Goal: Task Accomplishment & Management: Manage account settings

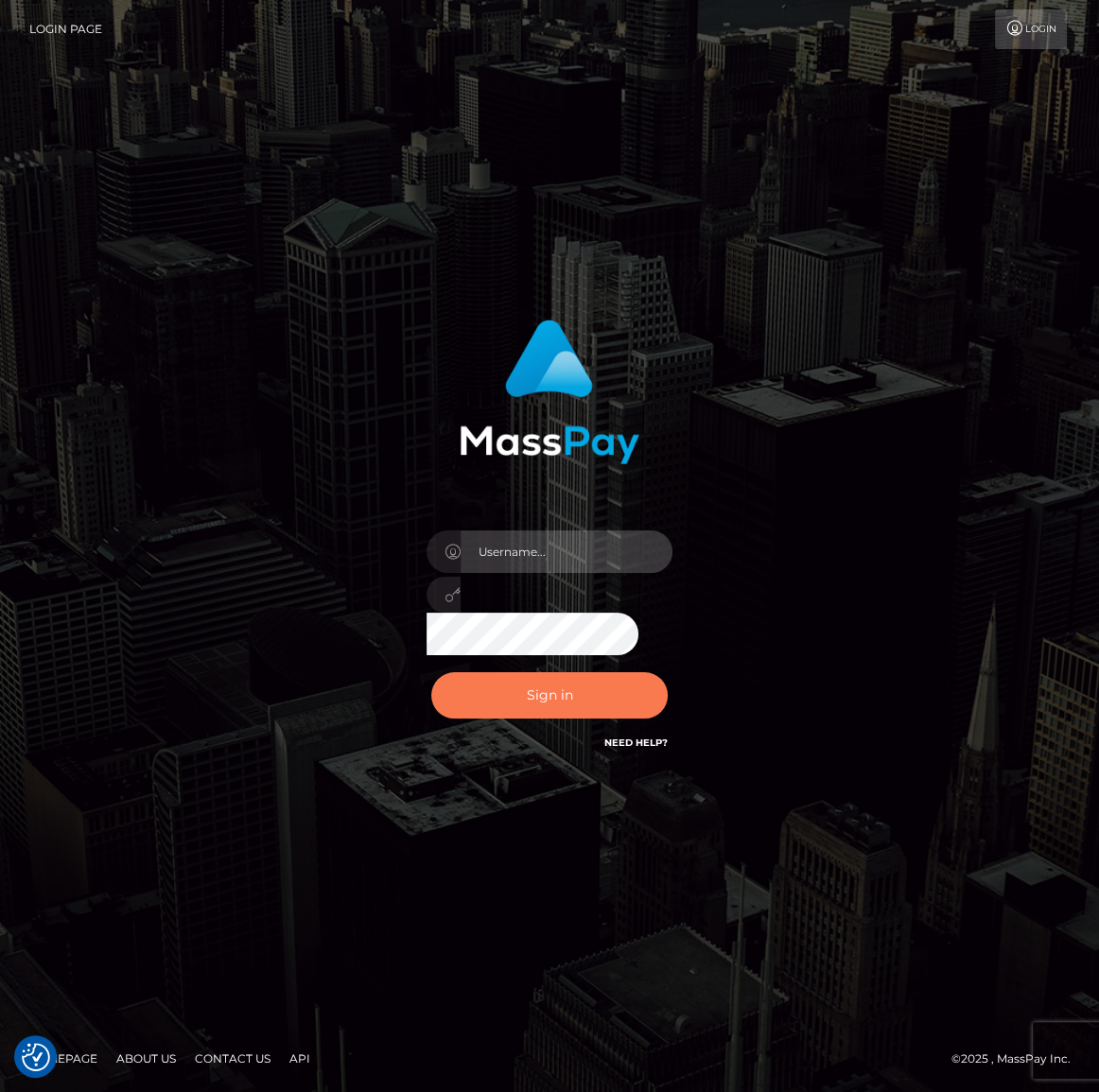
type input "[PERSON_NAME].spree"
click at [516, 690] on button "Sign in" at bounding box center [549, 695] width 237 height 47
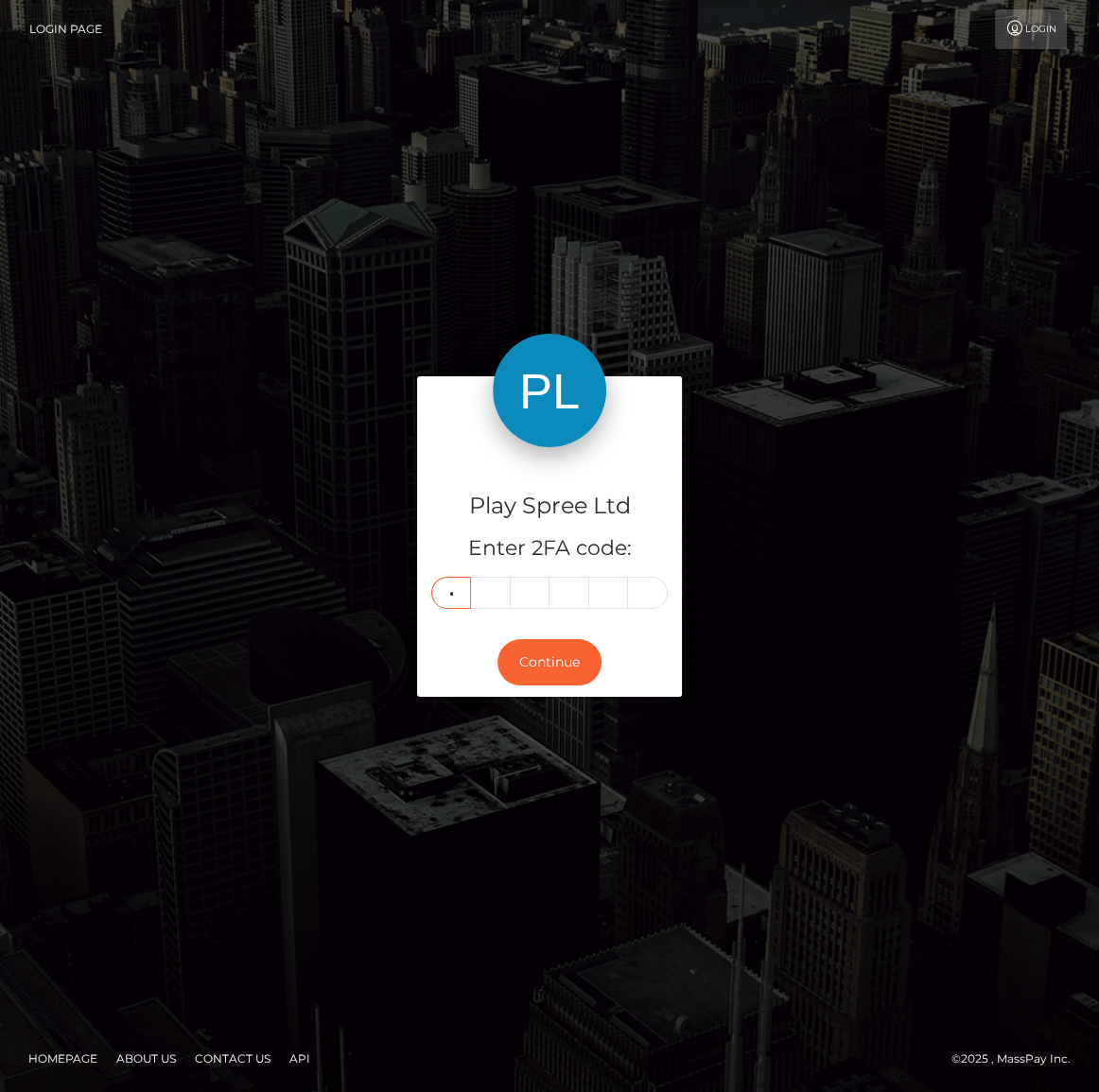
type input "2"
type input "1"
type input "0"
type input "3"
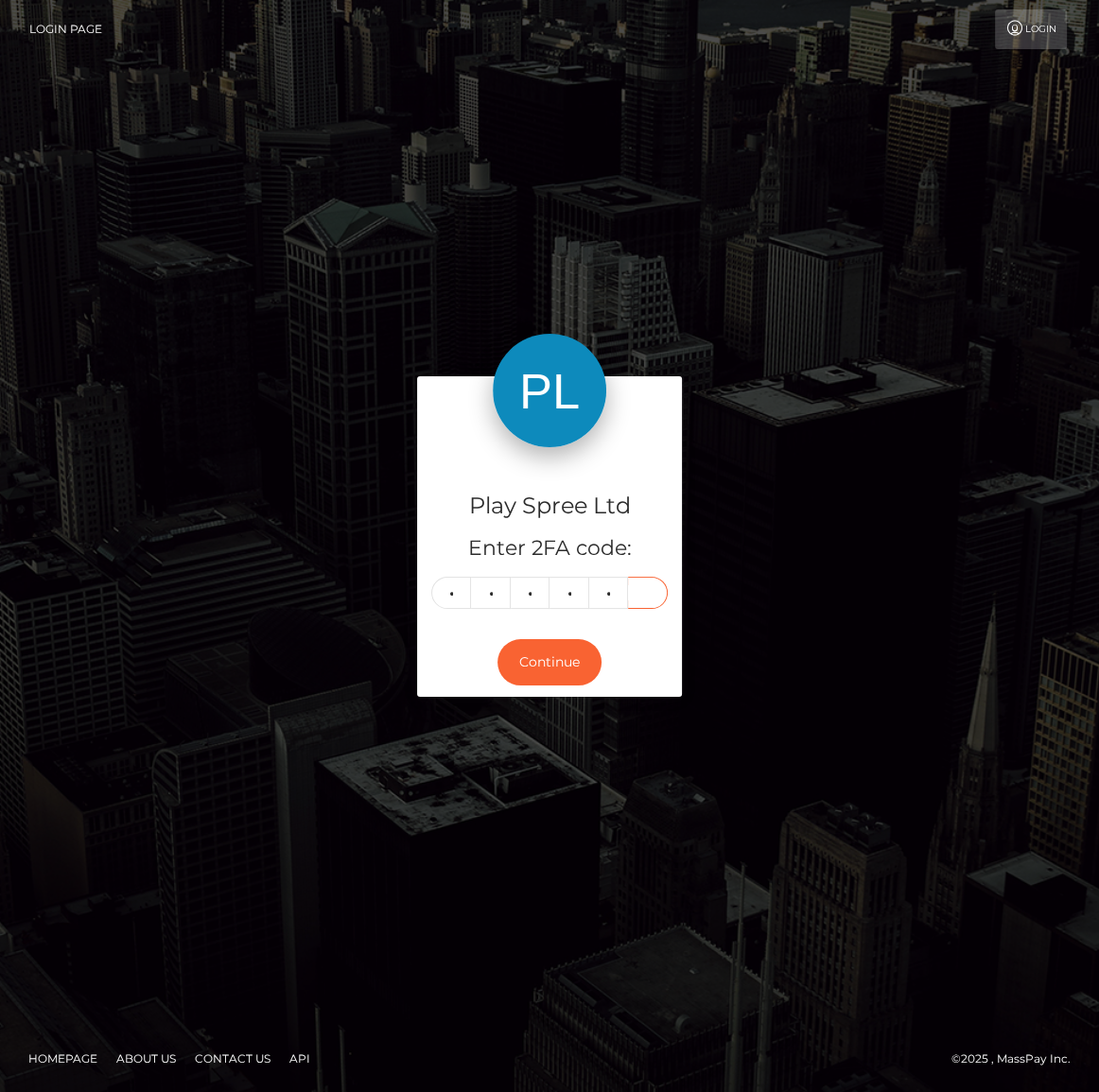
type input "7"
